Goal: Communication & Community: Answer question/provide support

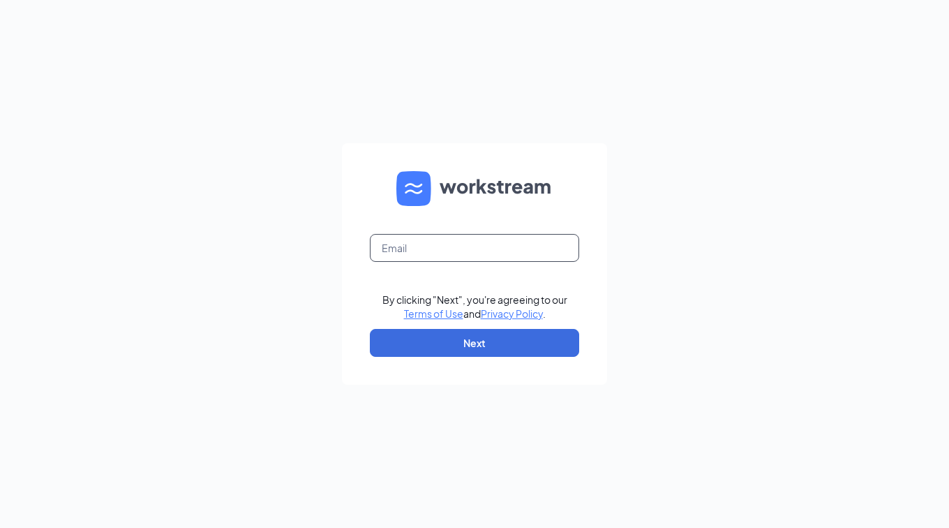
click at [458, 250] on input "text" at bounding box center [474, 248] width 209 height 28
type input "[EMAIL_ADDRESS][PERSON_NAME][DOMAIN_NAME]"
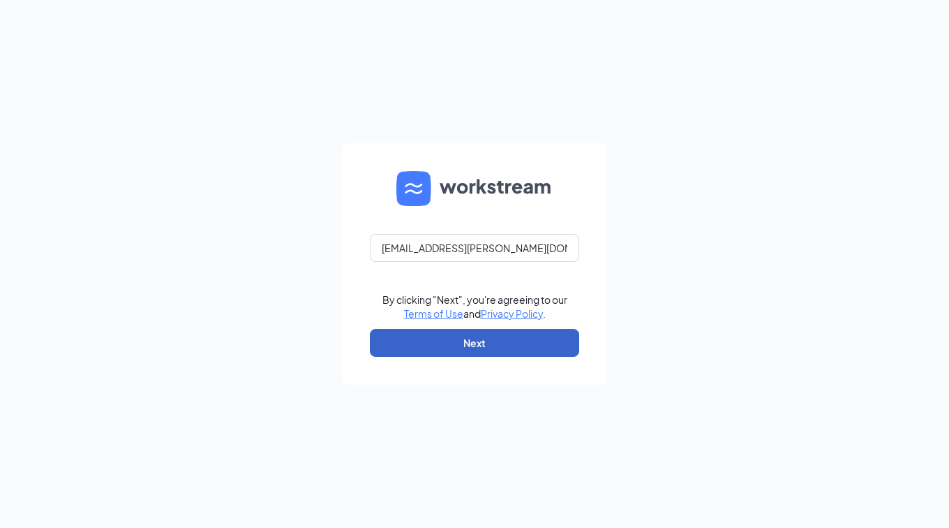
click at [468, 343] on button "Next" at bounding box center [474, 343] width 209 height 28
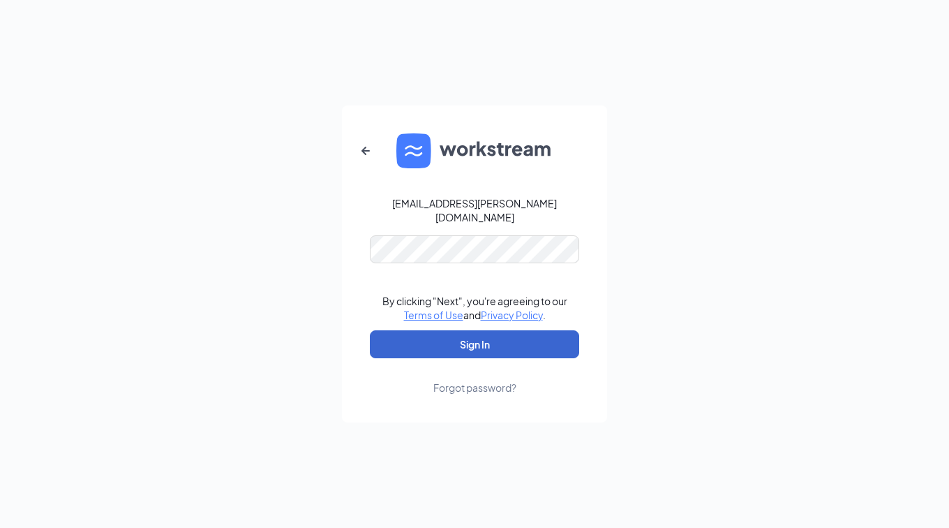
click at [474, 334] on button "Sign In" at bounding box center [474, 344] width 209 height 28
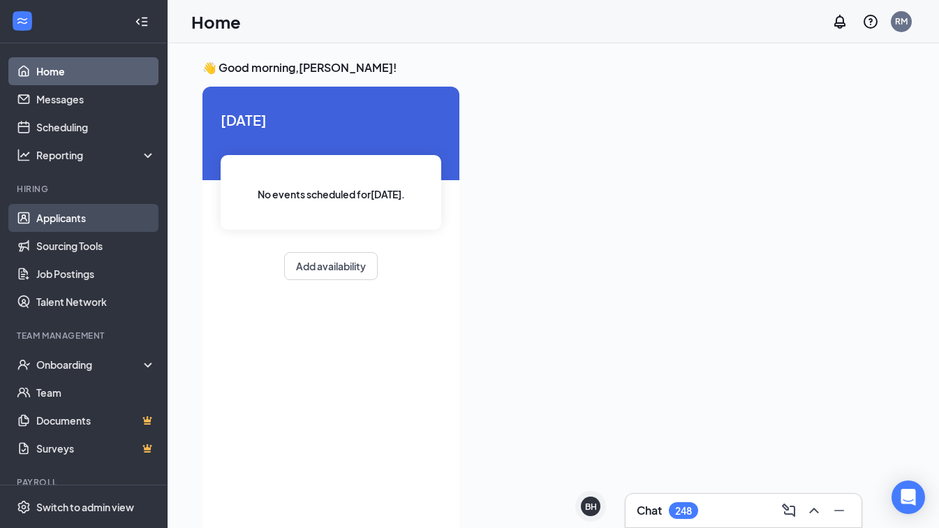
click at [77, 218] on link "Applicants" at bounding box center [95, 218] width 119 height 28
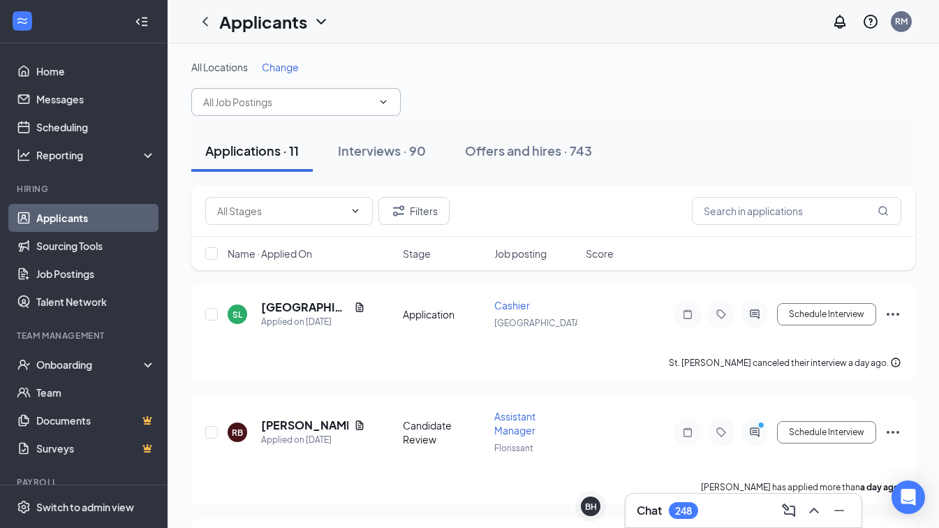
click at [298, 106] on input "text" at bounding box center [287, 101] width 169 height 15
click at [494, 155] on div "Offers and hires · 743" at bounding box center [528, 150] width 127 height 17
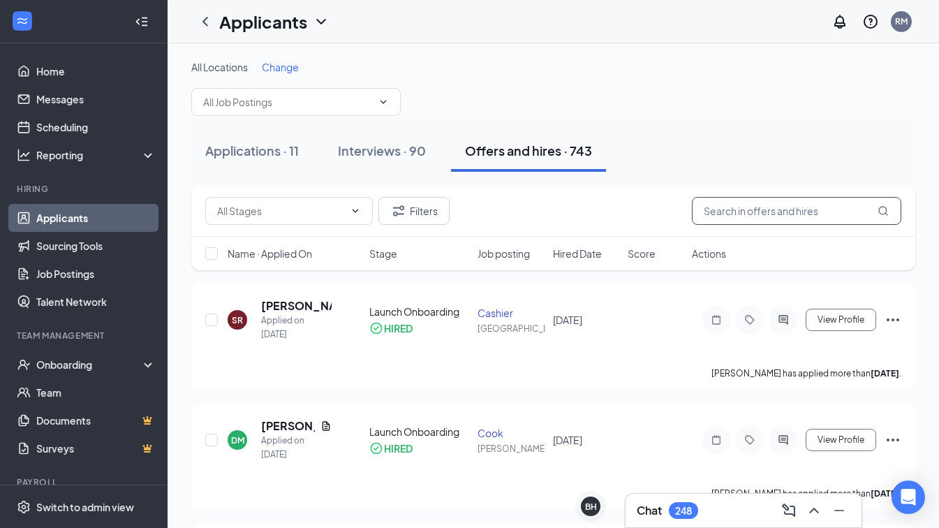
click at [726, 212] on input "text" at bounding box center [796, 211] width 209 height 28
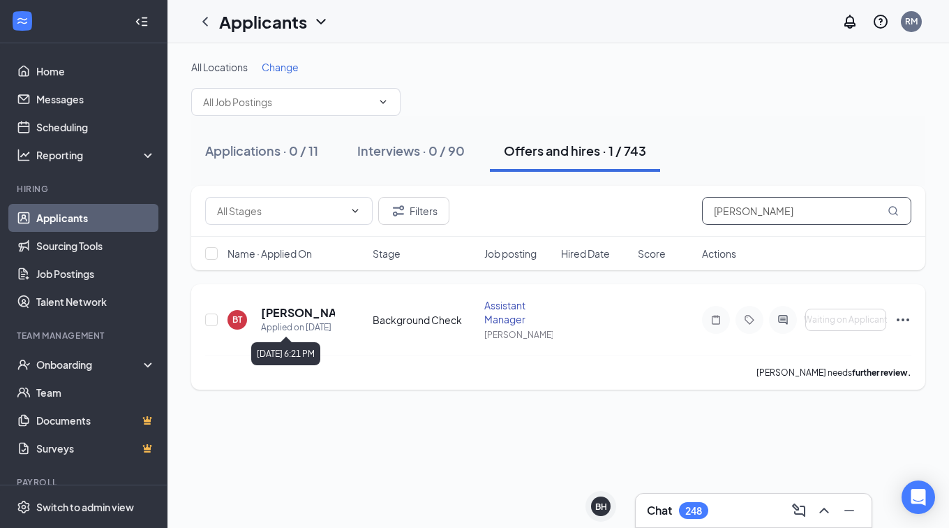
type input "bethany"
click at [288, 322] on div "Applied on Jul 23" at bounding box center [298, 327] width 74 height 14
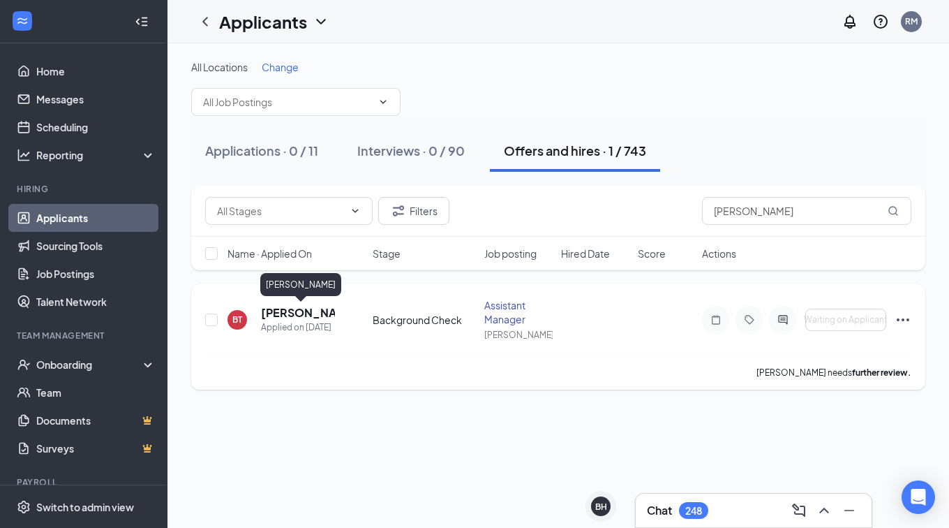
click at [281, 313] on h5 "Bethany Tonkery" at bounding box center [298, 312] width 74 height 15
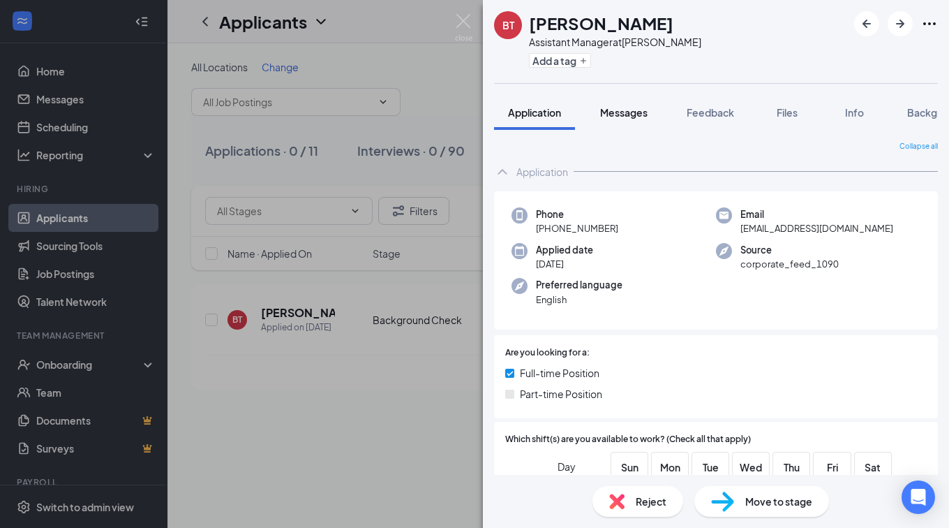
click at [632, 120] on button "Messages" at bounding box center [623, 112] width 75 height 35
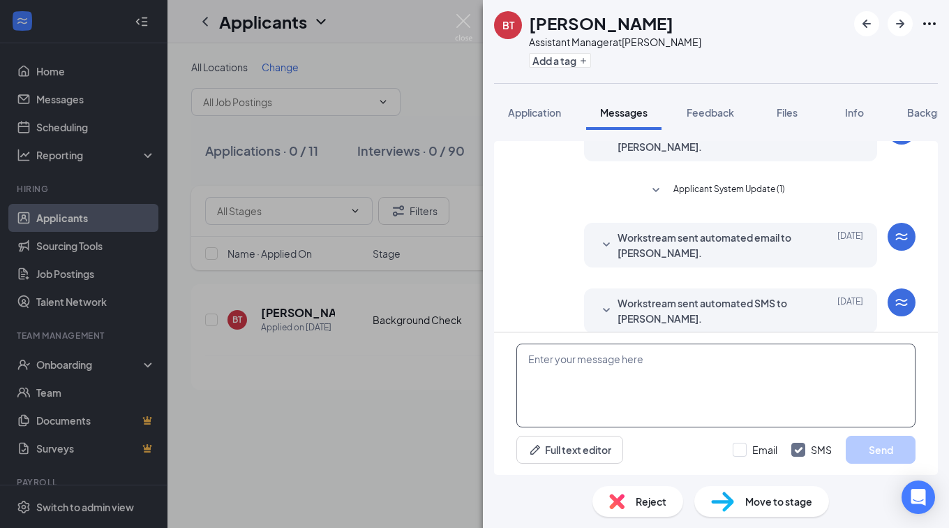
scroll to position [329, 0]
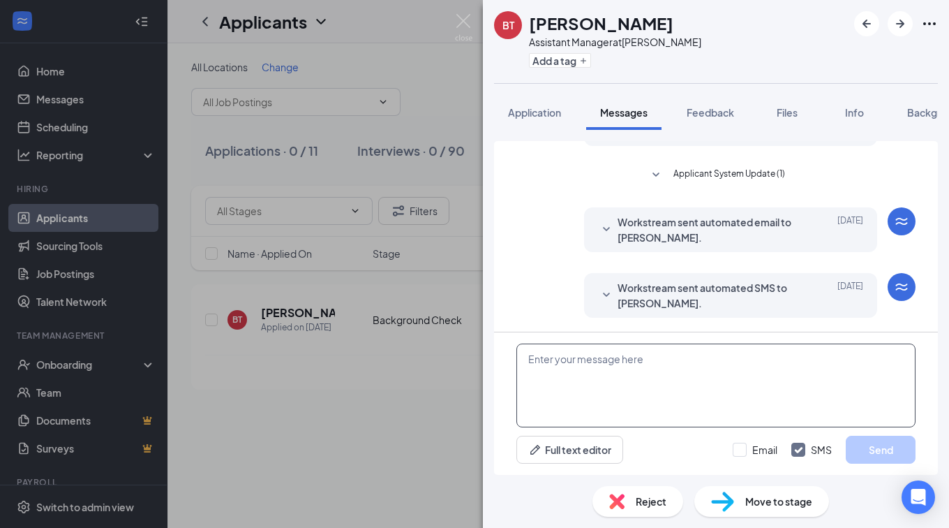
click at [559, 355] on textarea at bounding box center [715, 385] width 399 height 84
click at [709, 378] on textarea "Hi Bethany, Unfortunately, we have to pass in you" at bounding box center [715, 385] width 399 height 84
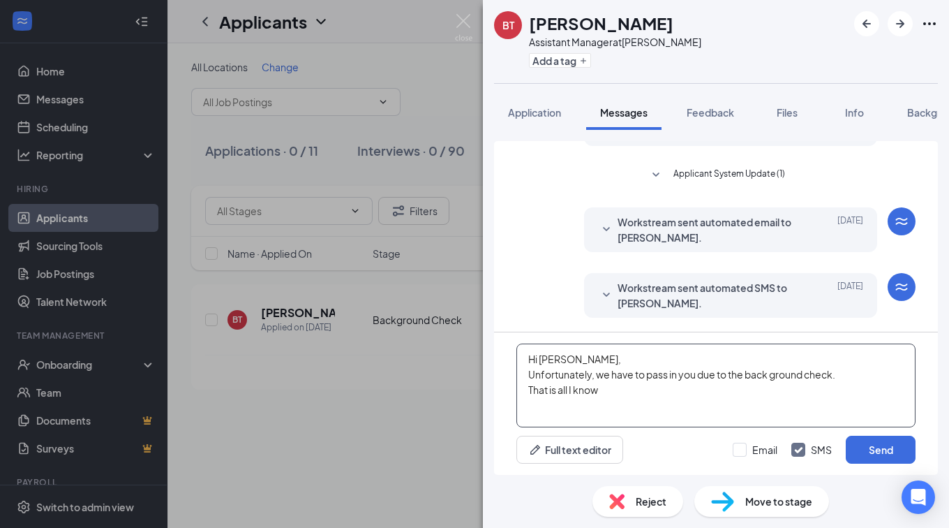
drag, startPoint x: 776, startPoint y: 381, endPoint x: 715, endPoint y: 385, distance: 60.9
click at [715, 385] on textarea "Hi Bethany, Unfortunately, we have to pass in you due to the back ground check.…" at bounding box center [715, 385] width 399 height 84
click at [608, 396] on textarea "Hi Bethany, Unfortunately, we have to pass in you due to the background check. …" at bounding box center [715, 385] width 399 height 84
click at [682, 373] on textarea "Hi Bethany, Unfortunately, we have to pass in you due to the background check. …" at bounding box center [715, 385] width 399 height 84
click at [608, 386] on textarea "Hi Bethany, Unfortunately, we have to pass on you due to the background check. …" at bounding box center [715, 385] width 399 height 84
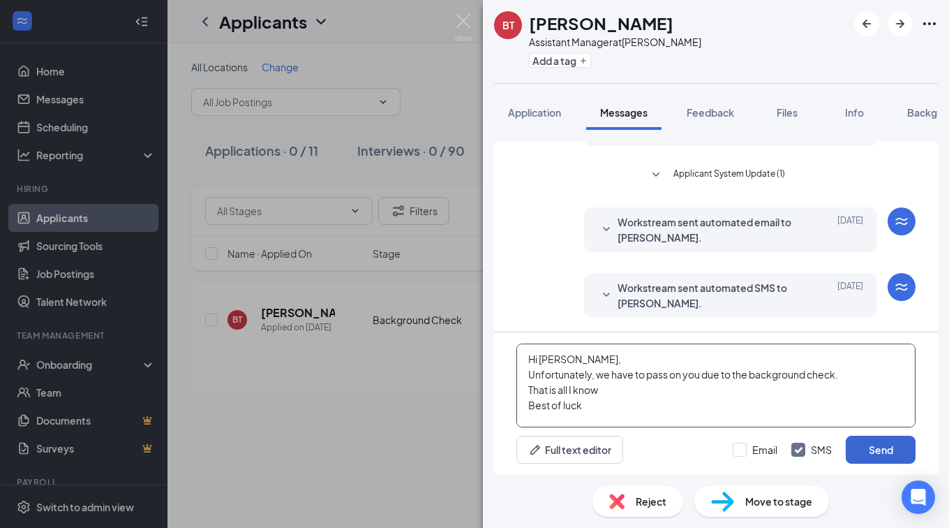
type textarea "Hi Bethany, Unfortunately, we have to pass on you due to the background check. …"
click at [862, 449] on button "Send" at bounding box center [881, 449] width 70 height 28
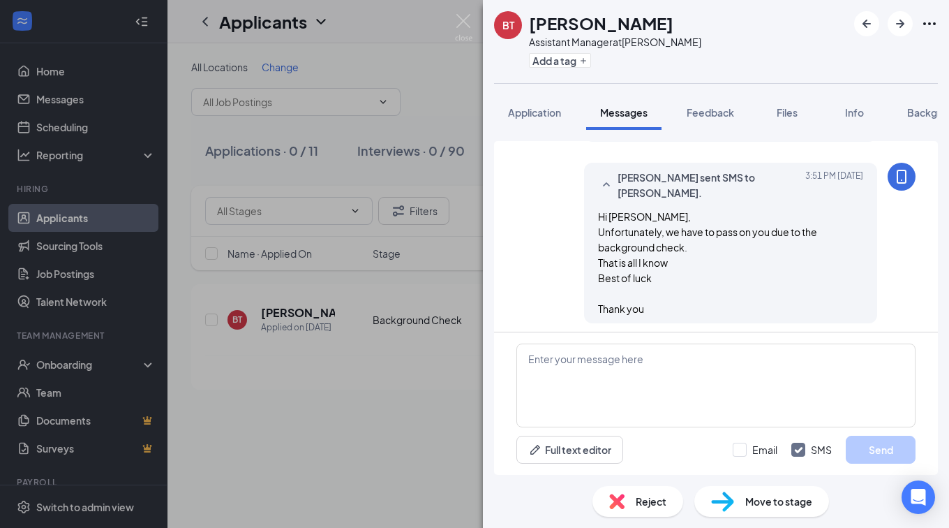
scroll to position [510, 0]
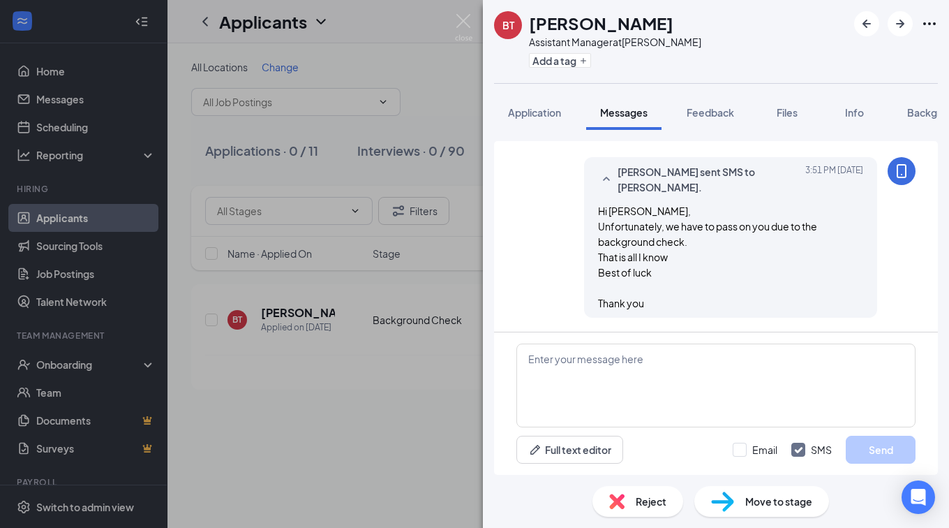
click at [73, 97] on div "BT Bethany Tonkery Assistant Manager at O'Fallon Add a tag Application Messages…" at bounding box center [474, 264] width 949 height 528
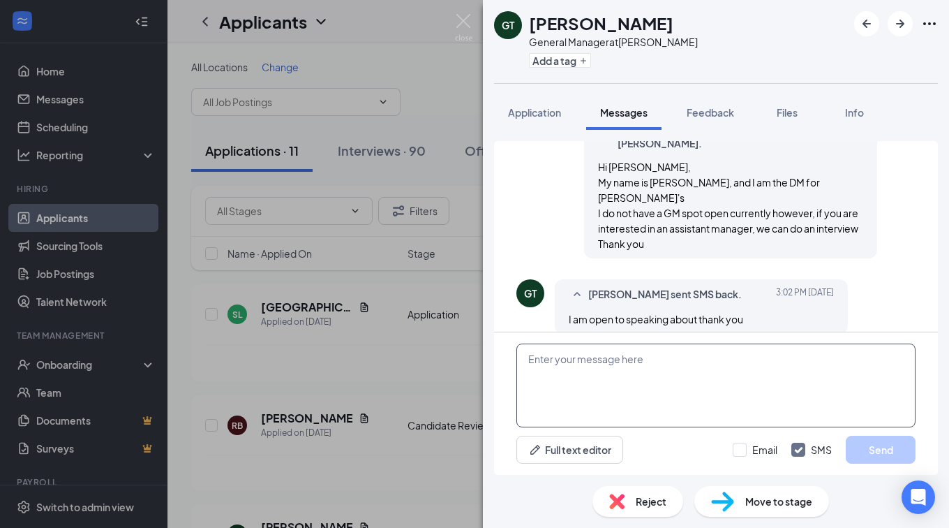
scroll to position [338, 0]
click at [583, 361] on textarea at bounding box center [715, 385] width 399 height 84
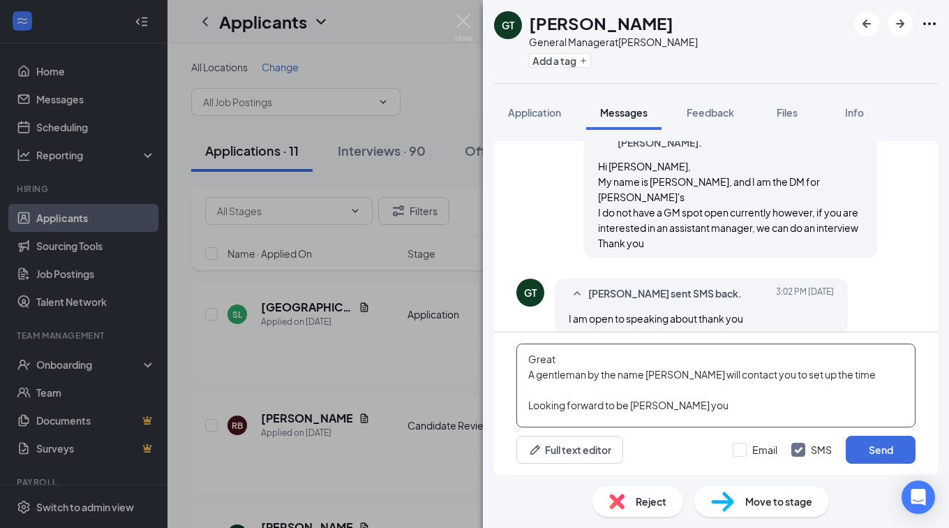
drag, startPoint x: 656, startPoint y: 409, endPoint x: 671, endPoint y: 412, distance: 15.7
click at [671, 412] on textarea "Great A gentleman by the name Nick will contact you to set up the time Looking …" at bounding box center [715, 385] width 399 height 84
drag, startPoint x: 626, startPoint y: 406, endPoint x: 752, endPoint y: 377, distance: 129.0
click at [752, 377] on textarea "Great A gentleman by the name Nick will contact you to set up the time Looking …" at bounding box center [715, 385] width 399 height 84
type textarea "Great A gentleman by the name Nick will contact you to set up the time Looking …"
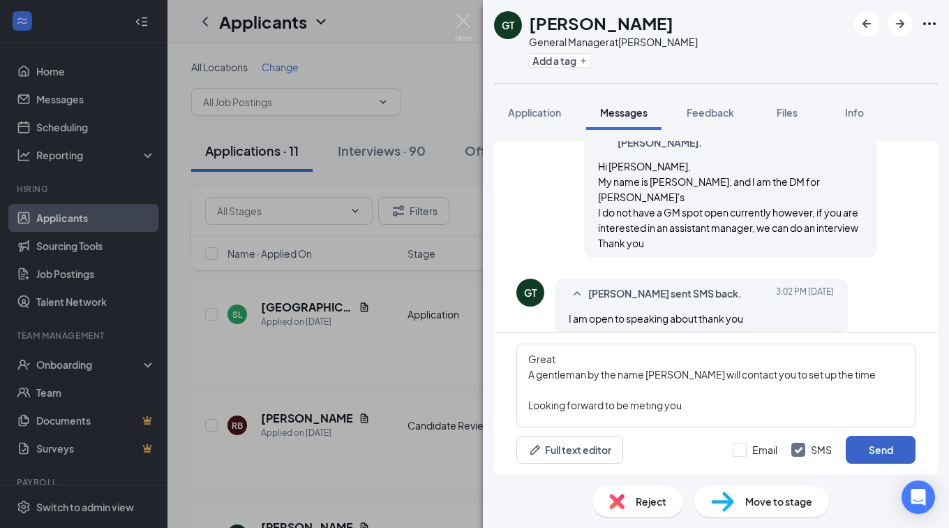
click at [870, 447] on button "Send" at bounding box center [881, 449] width 70 height 28
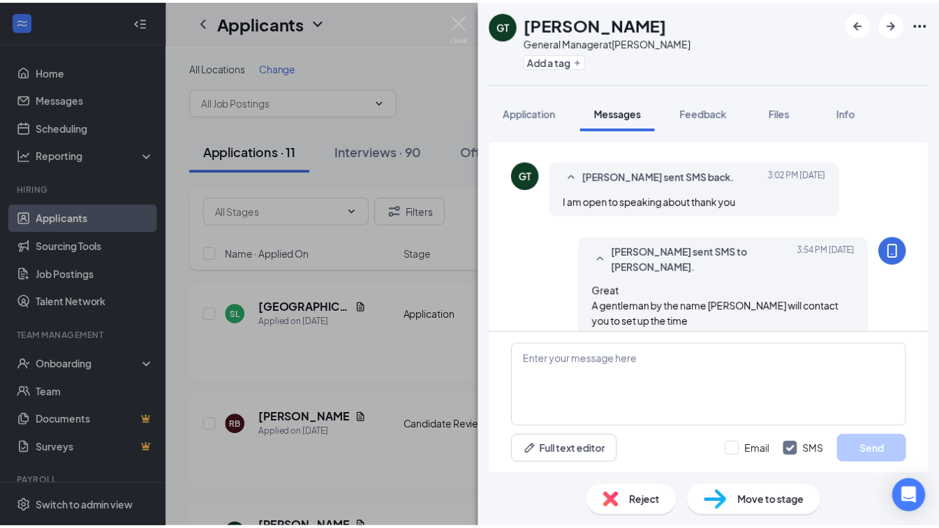
scroll to position [489, 0]
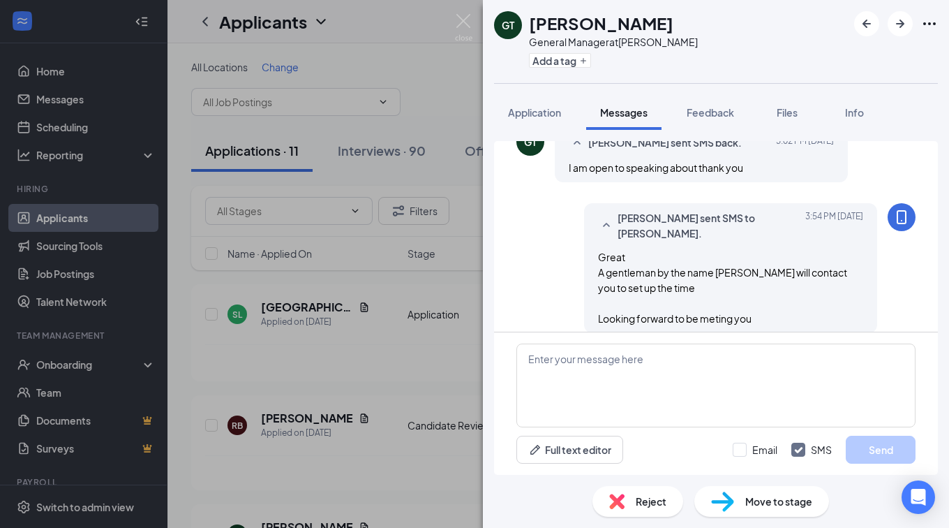
click at [285, 188] on div "GT Gregory Tiefenbruch General Manager at O'Fallon Add a tag Application Messag…" at bounding box center [474, 264] width 949 height 528
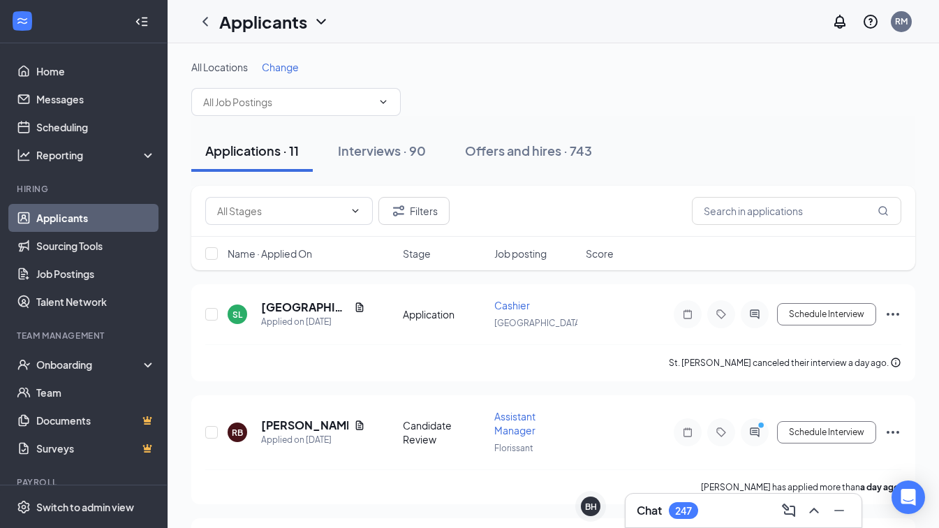
click at [96, 211] on link "Applicants" at bounding box center [95, 218] width 119 height 28
click at [234, 99] on input "text" at bounding box center [287, 101] width 169 height 15
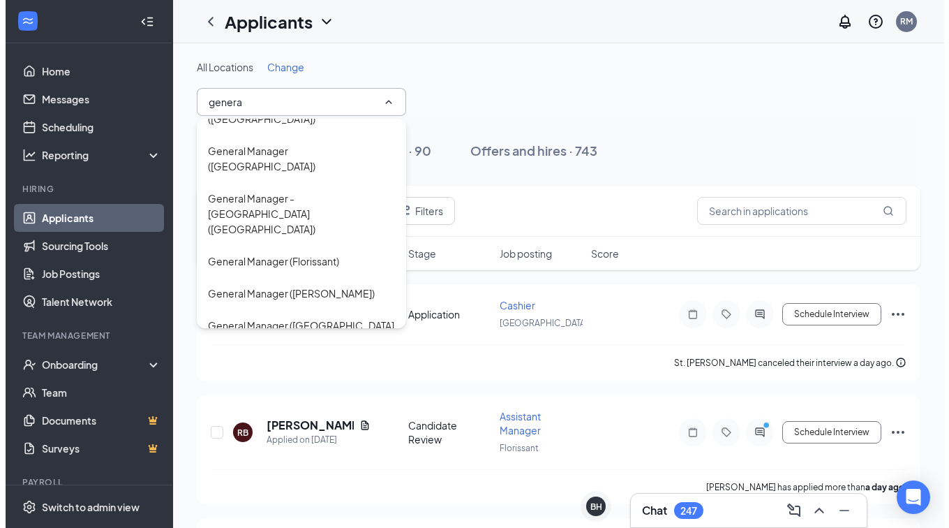
scroll to position [47, 0]
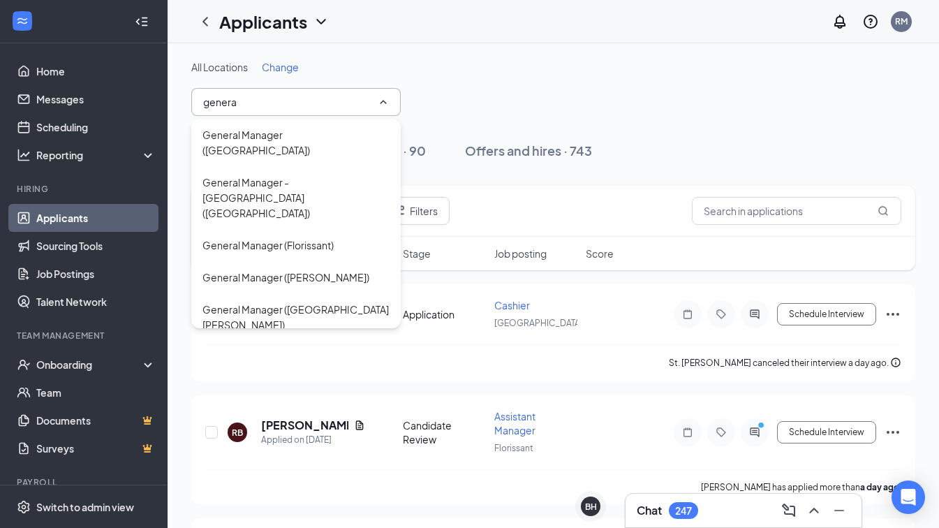
type input "genera"
click at [306, 349] on div "General Manager (O'Fallon)" at bounding box center [285, 356] width 167 height 15
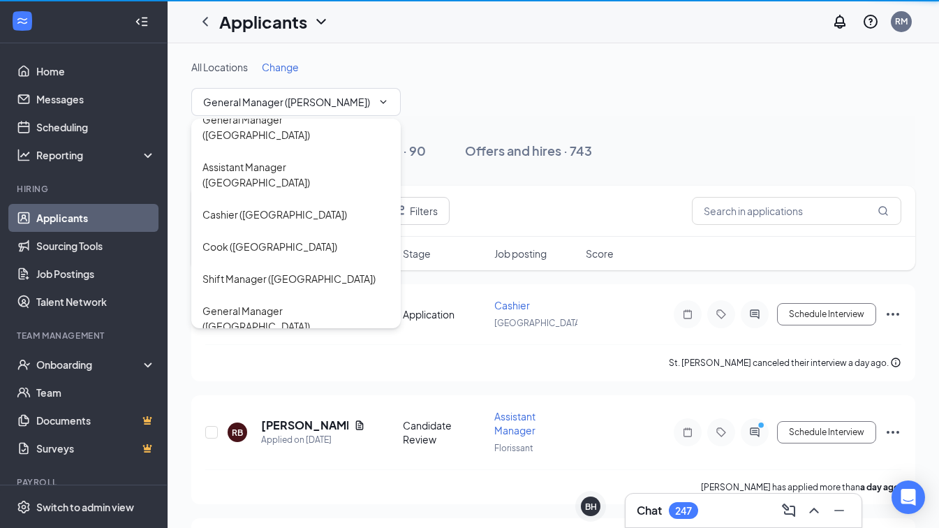
scroll to position [208, 0]
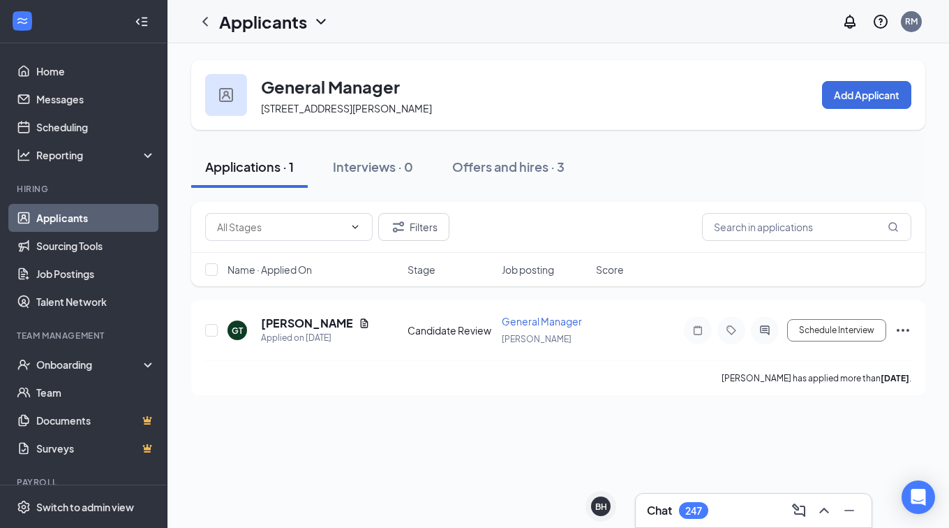
click at [63, 218] on link "Applicants" at bounding box center [95, 218] width 119 height 28
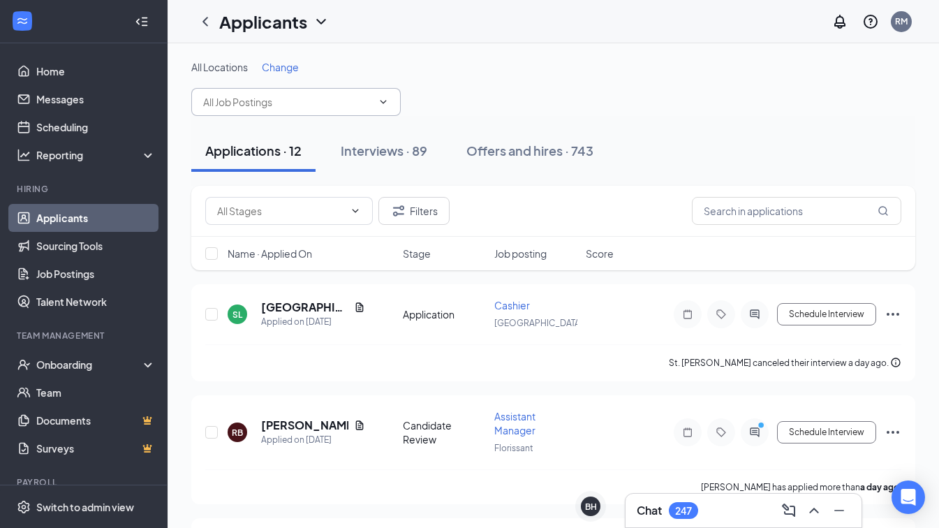
click at [246, 107] on input "text" at bounding box center [287, 101] width 169 height 15
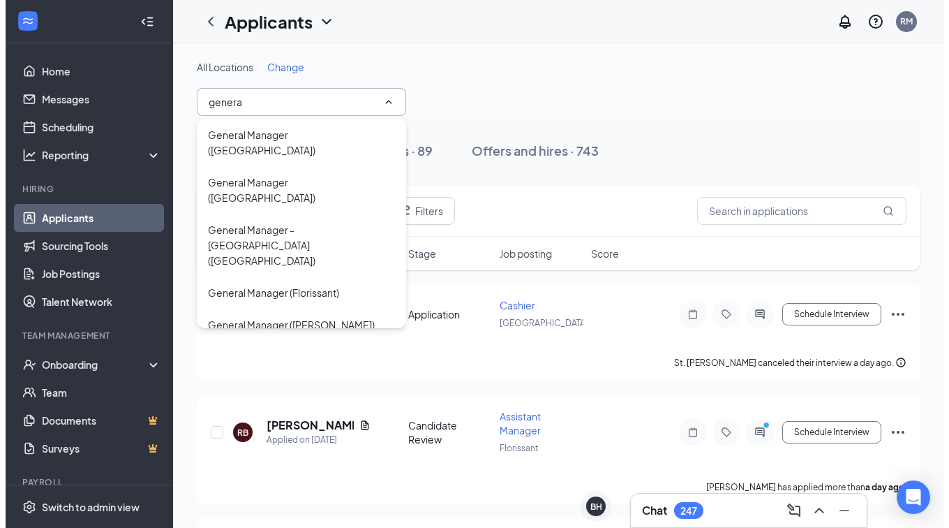
scroll to position [47, 0]
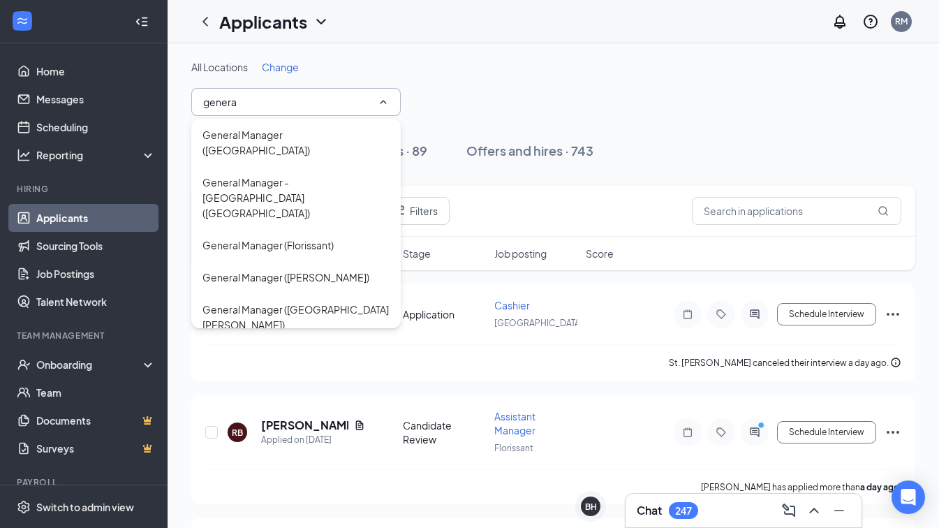
type input "genera"
click at [313, 381] on div "General Manager (Wentzville)" at bounding box center [295, 396] width 187 height 31
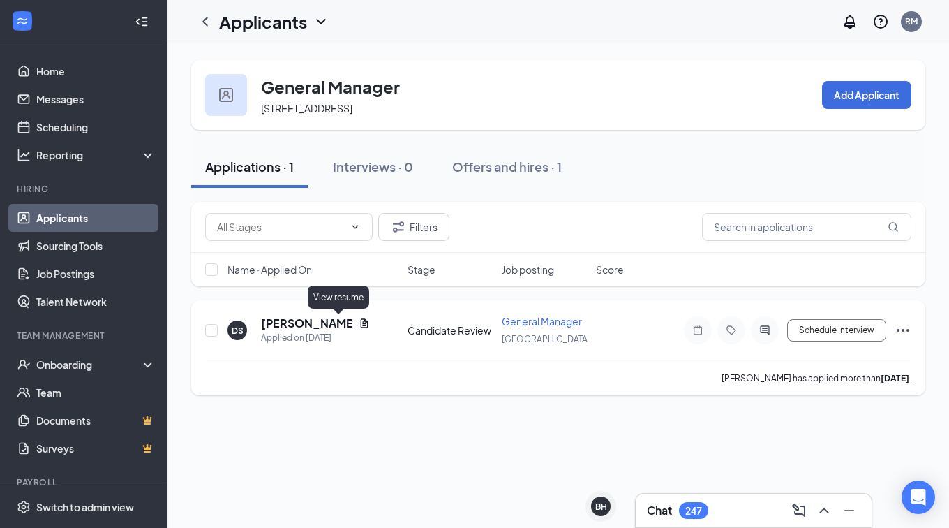
click at [359, 324] on icon "Document" at bounding box center [364, 322] width 11 height 11
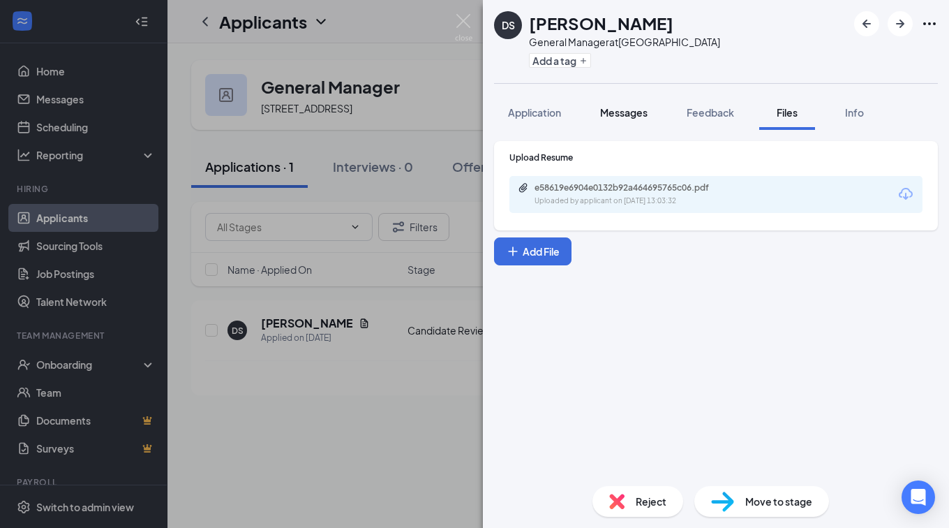
click at [632, 105] on div "Messages" at bounding box center [623, 112] width 47 height 14
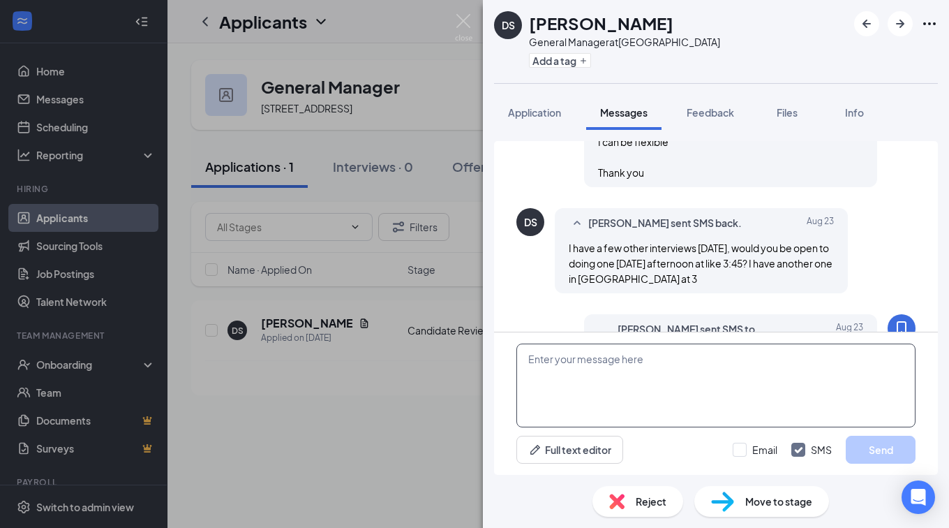
scroll to position [943, 0]
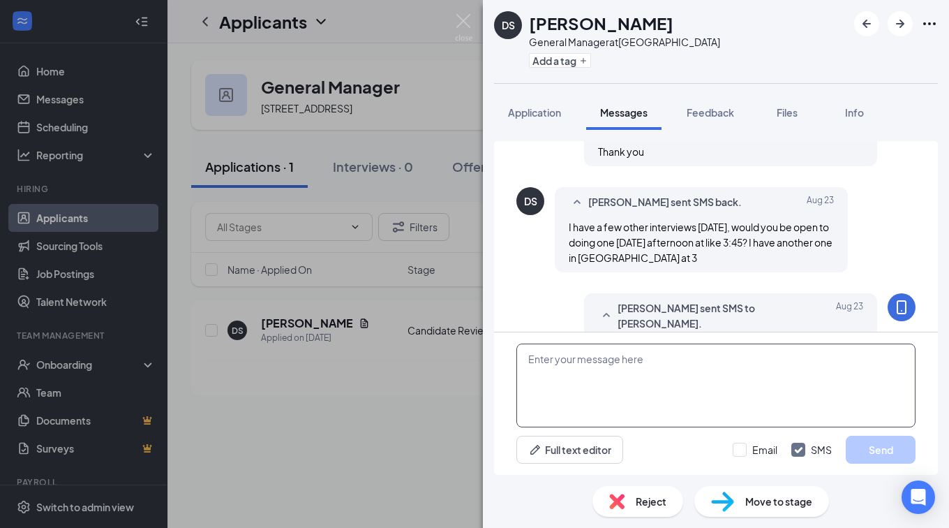
click at [668, 365] on textarea at bounding box center [715, 385] width 399 height 84
type textarea "H"
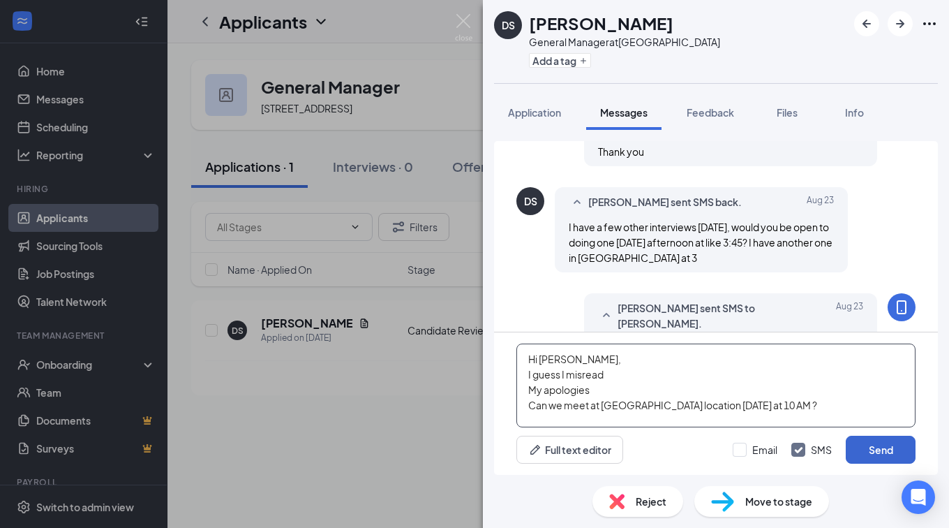
type textarea "Hi Dalton, I guess I misread My apologies Can we meet at Wentzville location on…"
click at [874, 443] on button "Send" at bounding box center [881, 449] width 70 height 28
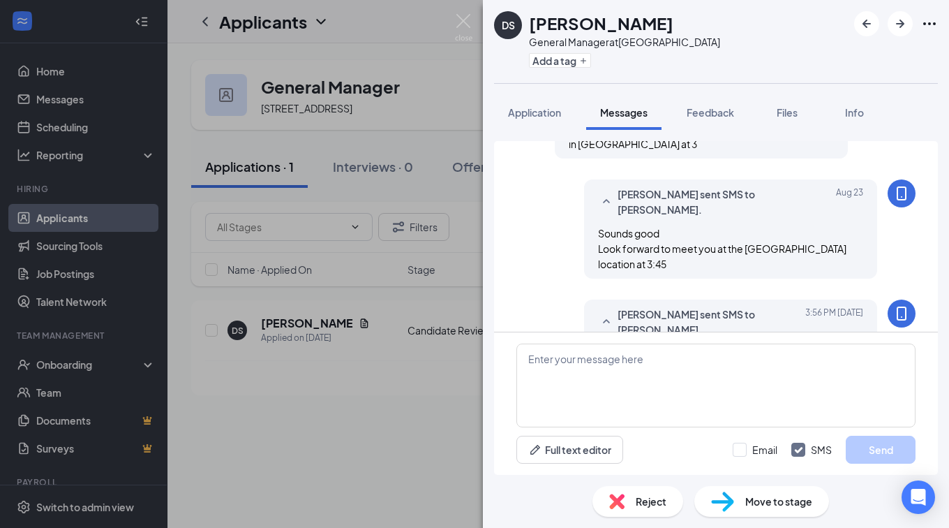
scroll to position [1068, 0]
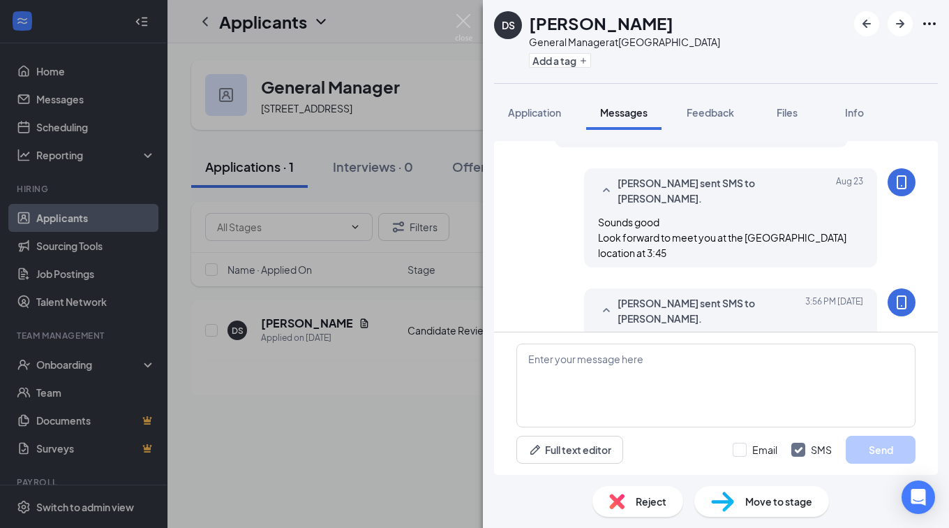
click at [357, 294] on div "DS Dalton Strus General Manager at Wentzville Add a tag Application Messages Fe…" at bounding box center [474, 264] width 949 height 528
